Goal: Task Accomplishment & Management: Complete application form

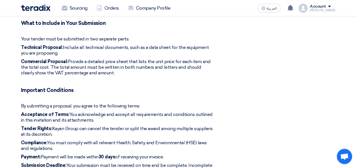
scroll to position [528, 0]
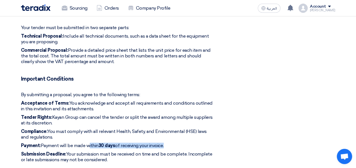
drag, startPoint x: 88, startPoint y: 136, endPoint x: 165, endPoint y: 137, distance: 77.3
click at [165, 143] on p "Payment: Payment will be made [DATE] of receiving your invoice." at bounding box center [117, 146] width 193 height 6
copy p "[DATE] of receiving your invoice"
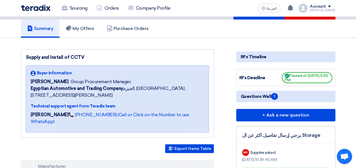
scroll to position [0, 0]
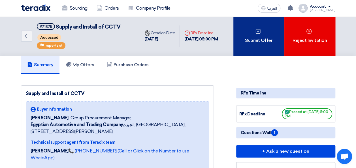
click at [264, 29] on div "Submit Offer" at bounding box center [258, 35] width 51 height 39
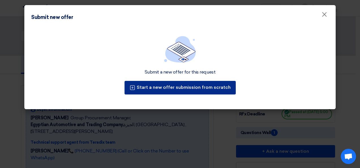
click at [184, 89] on button "Start a new offer submission from scratch" at bounding box center [180, 88] width 111 height 14
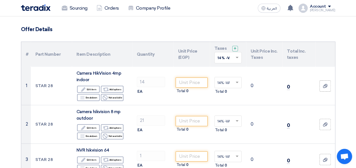
scroll to position [36, 0]
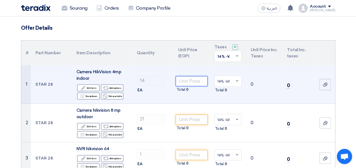
click at [184, 84] on input "number" at bounding box center [192, 81] width 32 height 10
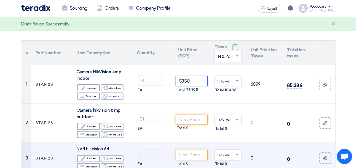
type input "5350"
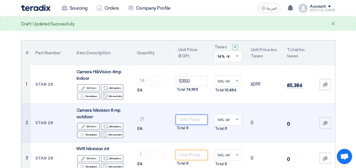
click at [189, 123] on input "number" at bounding box center [192, 120] width 32 height 10
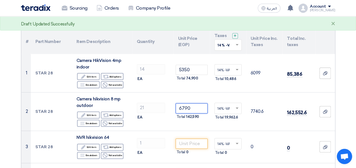
scroll to position [59, 0]
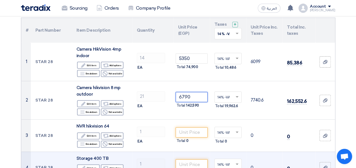
type input "6790"
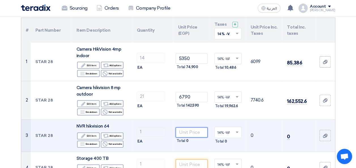
click at [192, 129] on input "number" at bounding box center [192, 132] width 32 height 10
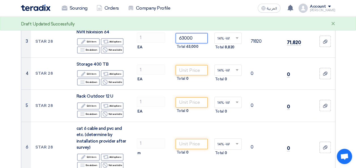
scroll to position [157, 0]
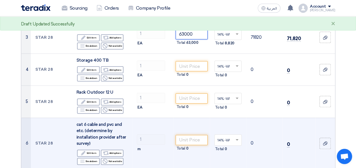
type input "63000"
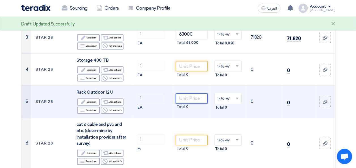
click at [197, 101] on input "number" at bounding box center [192, 98] width 32 height 10
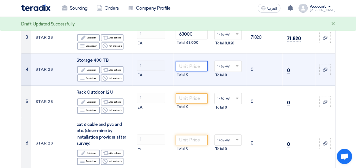
click at [192, 63] on input "number" at bounding box center [192, 66] width 32 height 10
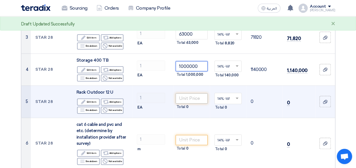
type input "1000000"
click at [200, 97] on input "number" at bounding box center [192, 98] width 32 height 10
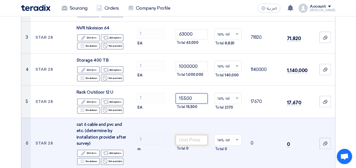
type input "15500"
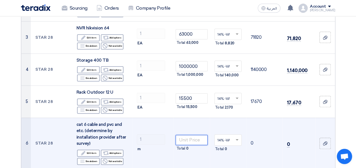
click at [198, 139] on input "number" at bounding box center [192, 140] width 32 height 10
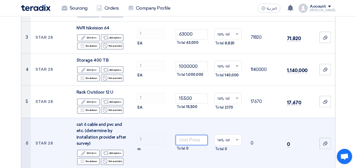
click at [194, 138] on input "number" at bounding box center [192, 140] width 32 height 10
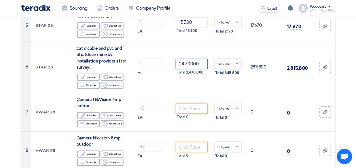
scroll to position [234, 0]
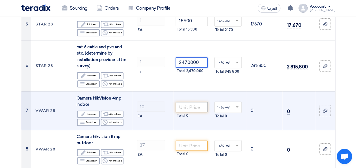
type input "2470000"
click at [189, 106] on input "number" at bounding box center [192, 107] width 32 height 10
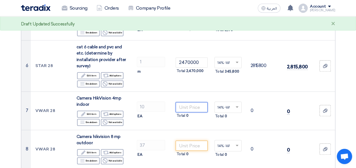
scroll to position [239, 0]
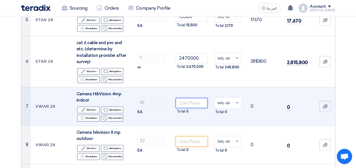
click at [198, 103] on input "number" at bounding box center [192, 103] width 32 height 10
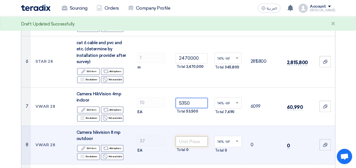
type input "5350"
click at [201, 140] on input "number" at bounding box center [192, 141] width 32 height 10
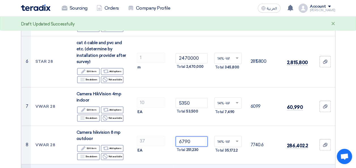
type input "6790"
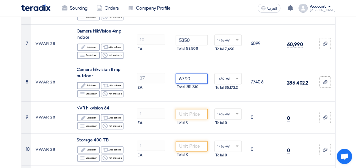
scroll to position [307, 0]
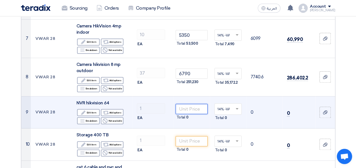
click at [187, 110] on input "number" at bounding box center [192, 109] width 32 height 10
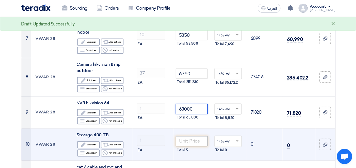
type input "63000"
click at [196, 139] on input "number" at bounding box center [192, 141] width 32 height 10
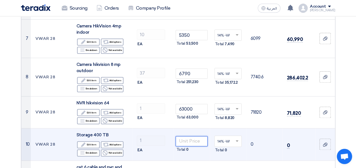
click at [189, 140] on input "number" at bounding box center [192, 141] width 32 height 10
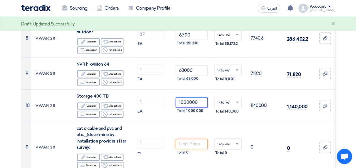
scroll to position [352, 0]
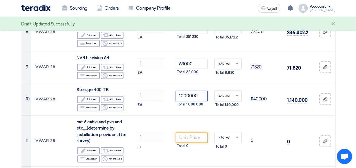
type input "1000000"
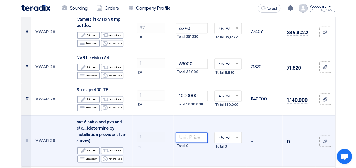
click at [198, 138] on input "number" at bounding box center [192, 137] width 32 height 10
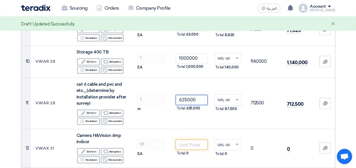
scroll to position [439, 0]
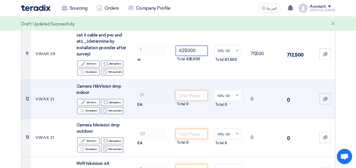
type input "625000"
click at [199, 99] on input "number" at bounding box center [192, 95] width 32 height 10
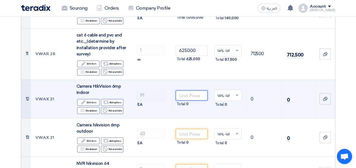
click at [192, 95] on input "number" at bounding box center [192, 95] width 32 height 10
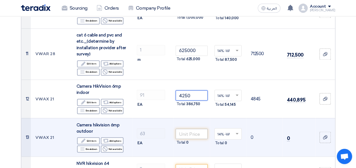
type input "4250"
click at [191, 132] on input "number" at bounding box center [192, 134] width 32 height 10
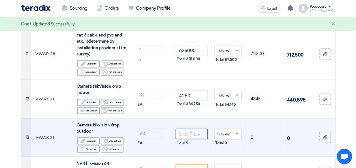
type input "3"
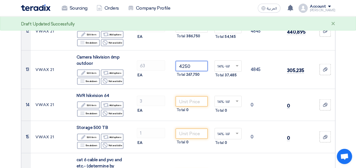
scroll to position [518, 0]
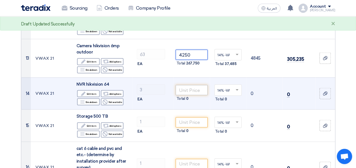
type input "4250"
click at [191, 92] on input "number" at bounding box center [192, 90] width 32 height 10
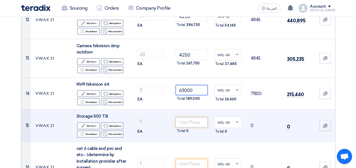
type input "63000"
click at [193, 121] on input "number" at bounding box center [192, 122] width 32 height 10
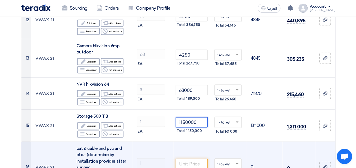
type input "1150000"
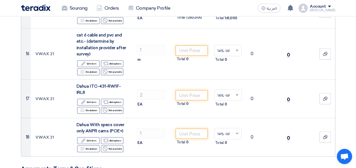
scroll to position [639, 0]
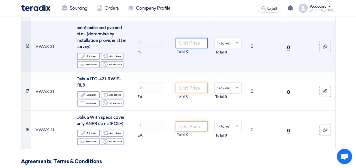
click at [191, 44] on input "number" at bounding box center [192, 43] width 32 height 10
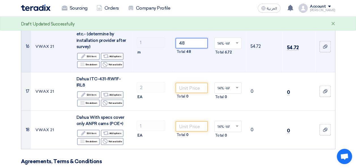
type input "4"
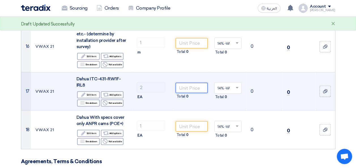
click at [190, 83] on input "number" at bounding box center [192, 88] width 32 height 10
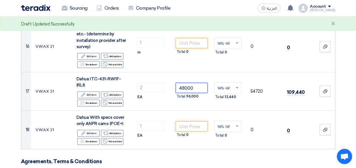
type input "48000"
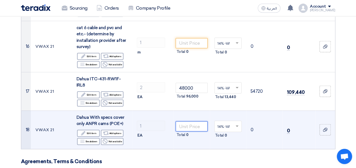
click at [184, 121] on input "number" at bounding box center [192, 126] width 32 height 10
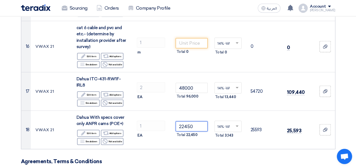
type input "22450"
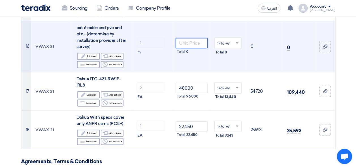
click at [197, 41] on input "number" at bounding box center [192, 43] width 32 height 10
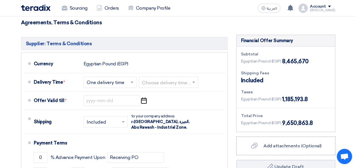
scroll to position [787, 0]
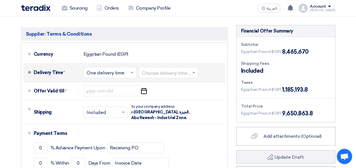
type input "595000"
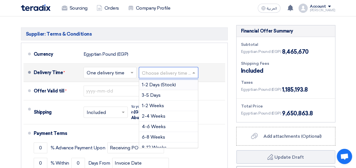
click at [165, 69] on input "text" at bounding box center [169, 73] width 54 height 8
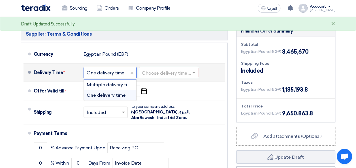
click at [114, 69] on input "text" at bounding box center [110, 73] width 47 height 8
click at [109, 82] on span "Multiple delivery times" at bounding box center [111, 84] width 49 height 5
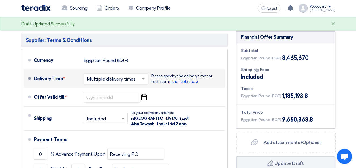
scroll to position [794, 0]
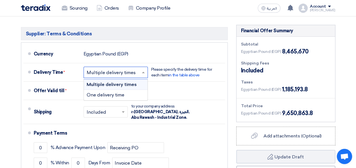
click at [121, 69] on input "text" at bounding box center [116, 73] width 59 height 8
click at [111, 92] on span "One delivery time" at bounding box center [106, 94] width 38 height 5
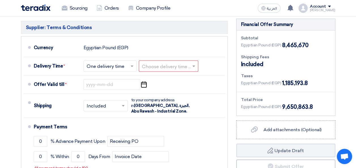
scroll to position [787, 0]
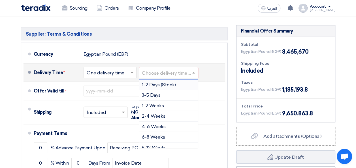
click at [178, 69] on input "text" at bounding box center [169, 73] width 54 height 8
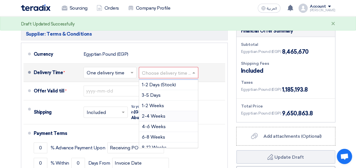
click at [158, 114] on span "2-4 Weeks" at bounding box center [153, 116] width 23 height 5
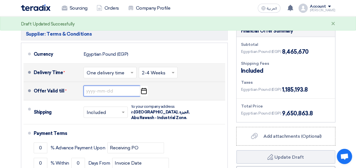
click at [123, 86] on input at bounding box center [112, 91] width 57 height 11
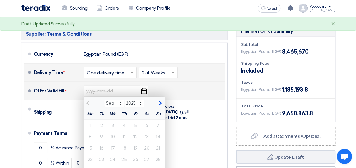
click at [162, 100] on button "button" at bounding box center [159, 103] width 9 height 6
select select "10"
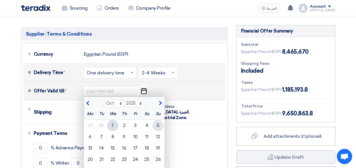
click at [158, 120] on div "5" at bounding box center [157, 125] width 11 height 11
type input "[DATE]"
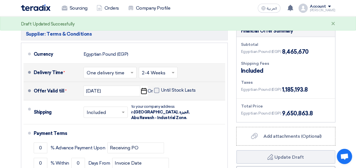
click at [155, 88] on span at bounding box center [156, 90] width 5 height 5
click at [161, 87] on input "Until Stock Lasts" at bounding box center [179, 92] width 36 height 11
checkbox input "true"
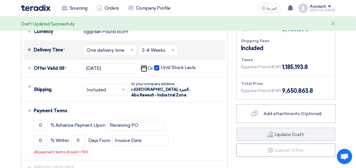
scroll to position [821, 0]
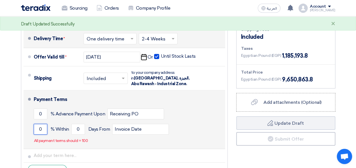
click at [42, 124] on input "0" at bounding box center [41, 129] width 14 height 11
type input "100"
click at [78, 124] on input "0" at bounding box center [78, 129] width 14 height 11
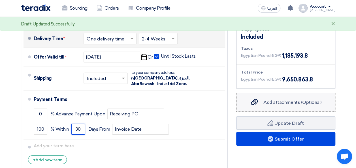
type input "30"
click at [274, 100] on span "Add attachments (Optional)" at bounding box center [292, 102] width 58 height 5
click at [0, 0] on input "Add attachments (Optional) Add attachments (Optional)" at bounding box center [0, 0] width 0 height 0
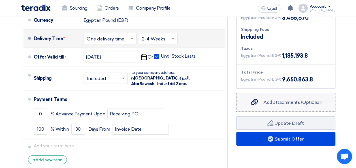
click at [289, 100] on span "Add attachments (Optional)" at bounding box center [292, 102] width 58 height 5
click at [0, 0] on input "Add attachments (Optional) Add attachments (Optional)" at bounding box center [0, 0] width 0 height 0
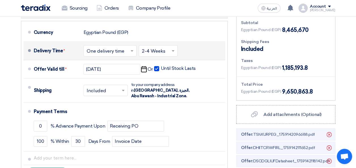
scroll to position [819, 0]
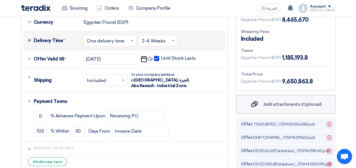
click at [305, 100] on label "Add attachments (Optional) Add attachments (Optional)" at bounding box center [285, 104] width 99 height 19
click at [0, 0] on input "Add attachments (Optional) Add attachments (Optional)" at bounding box center [0, 0] width 0 height 0
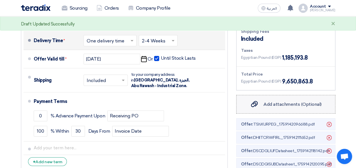
click at [304, 102] on span "Add attachments (Optional)" at bounding box center [292, 104] width 58 height 5
click at [0, 0] on input "Add attachments (Optional) Add attachments (Optional)" at bounding box center [0, 0] width 0 height 0
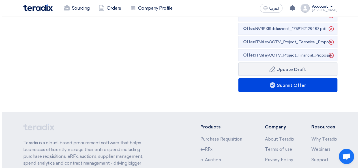
scroll to position [996, 0]
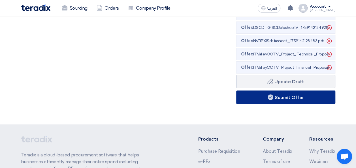
click at [292, 91] on button "Submit Offer" at bounding box center [285, 98] width 99 height 14
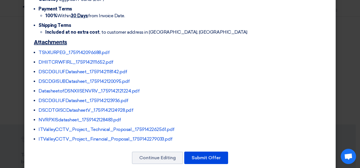
scroll to position [469, 0]
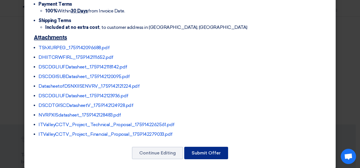
click at [197, 147] on button "Submit Offer" at bounding box center [206, 153] width 44 height 12
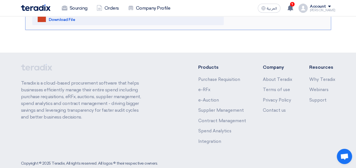
scroll to position [31, 0]
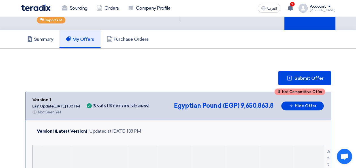
scroll to position [0, 0]
